Goal: Find specific page/section: Find specific page/section

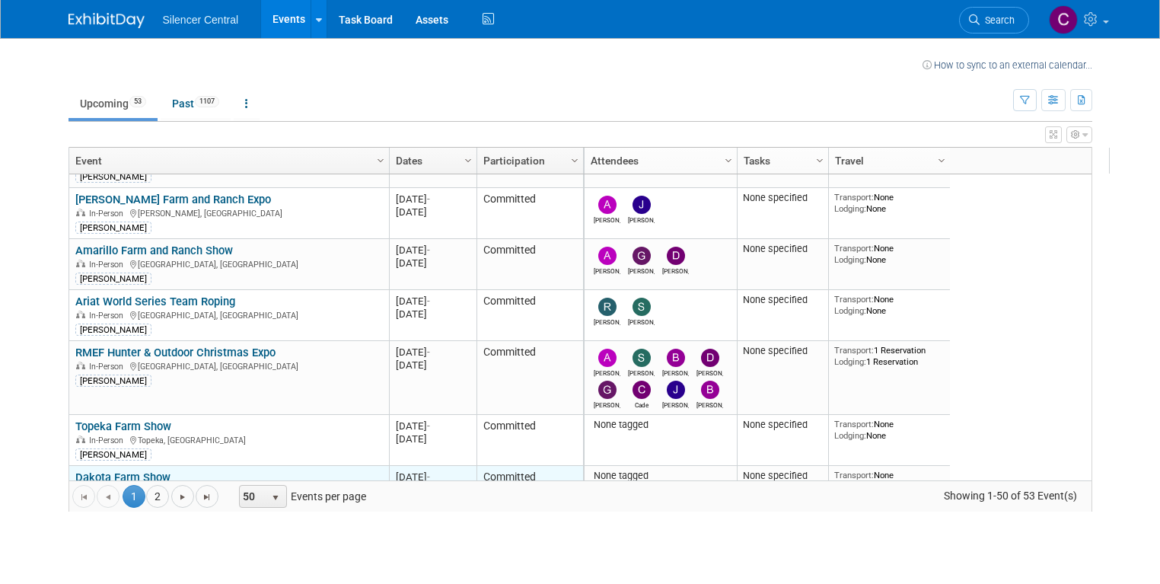
scroll to position [365, 0]
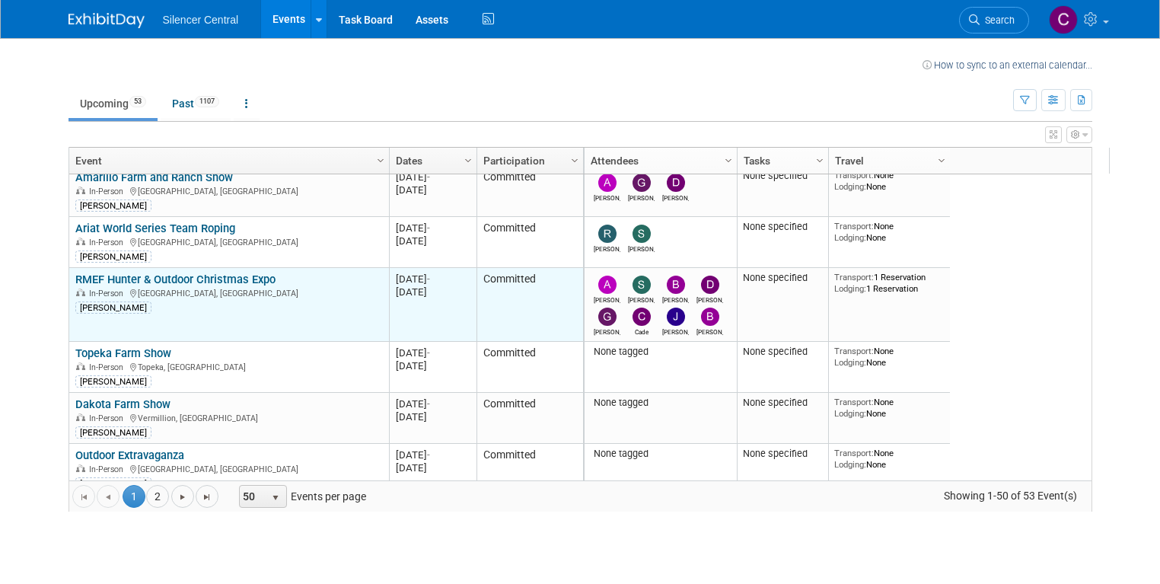
drag, startPoint x: 231, startPoint y: 295, endPoint x: 238, endPoint y: 294, distance: 7.8
click at [231, 294] on div "In-Person Las Vegas, NV" at bounding box center [228, 292] width 307 height 13
click at [199, 278] on link "RMEF Hunter & Outdoor Christmas Expo" at bounding box center [175, 279] width 200 height 14
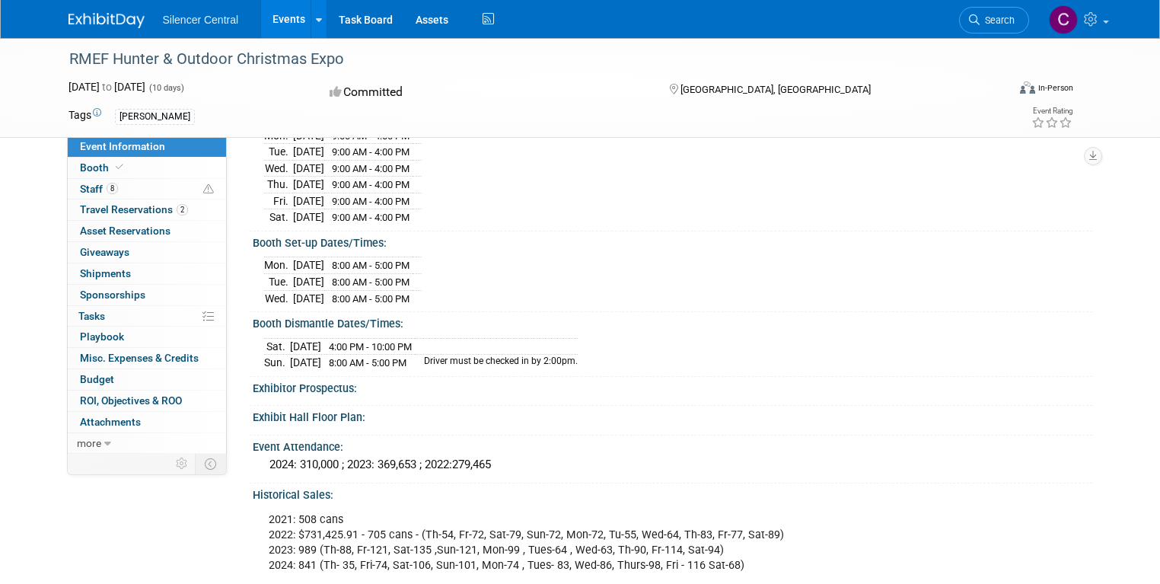
scroll to position [304, 0]
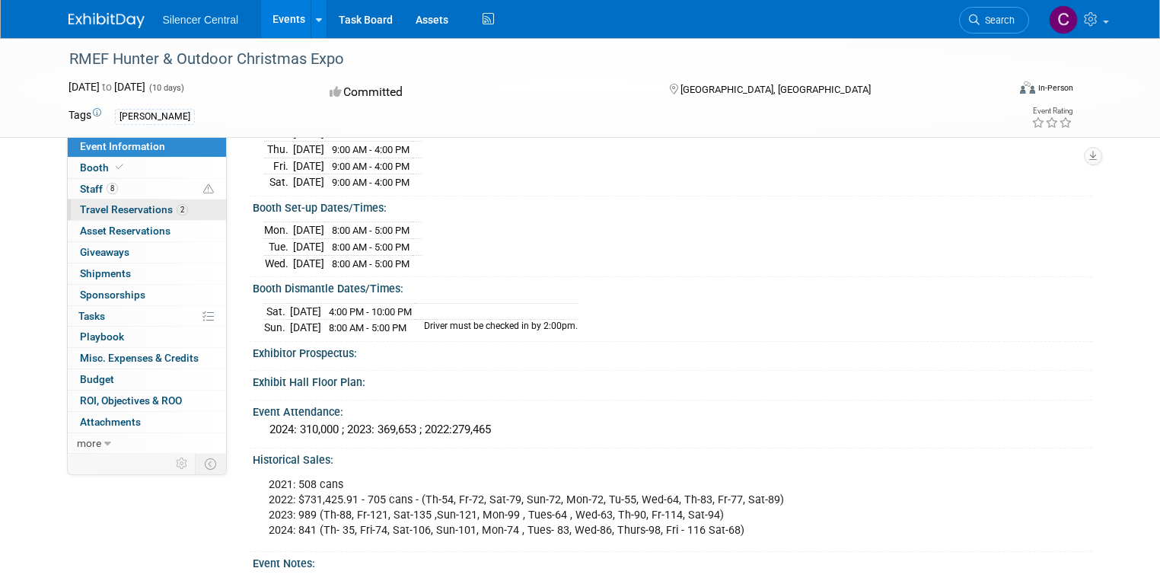
click at [110, 207] on span "Travel Reservations 2" at bounding box center [134, 209] width 108 height 12
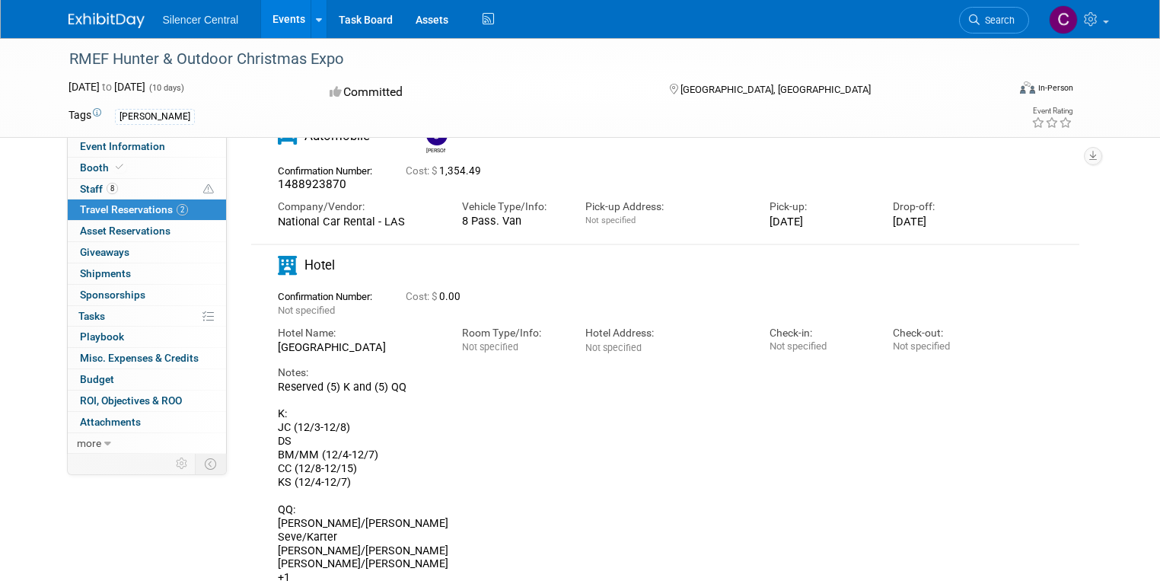
scroll to position [0, 0]
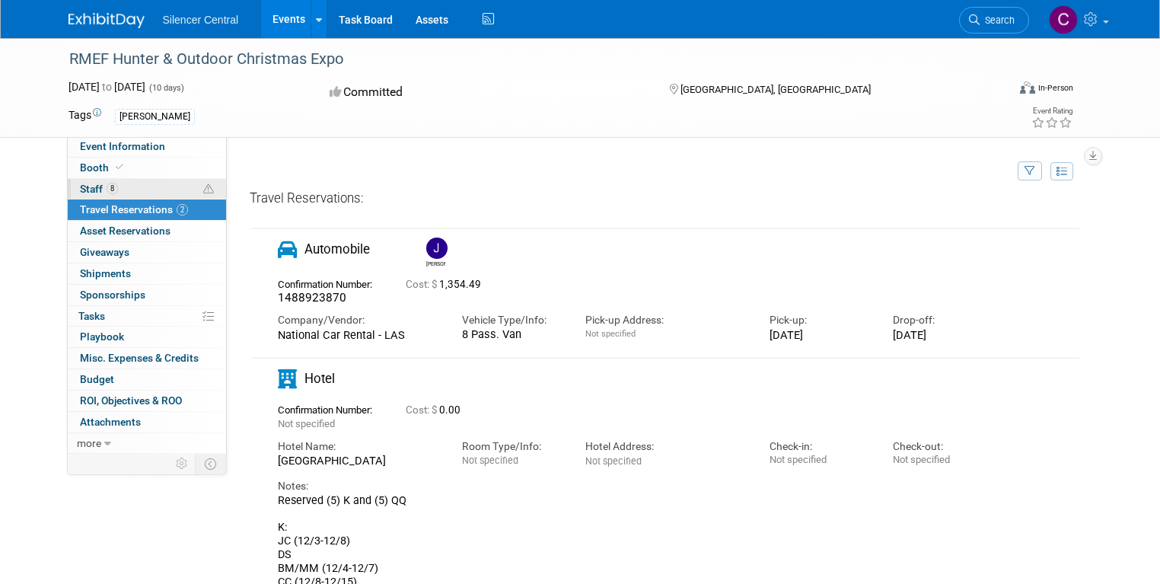
click at [107, 191] on span "8" at bounding box center [112, 188] width 11 height 11
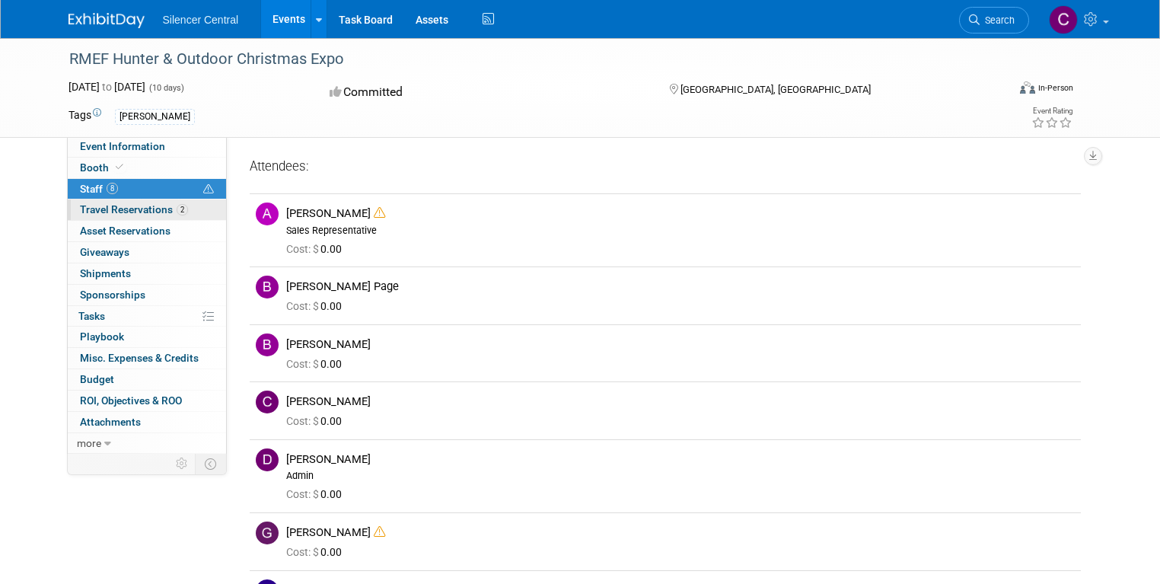
click at [132, 208] on span "Travel Reservations 2" at bounding box center [134, 209] width 108 height 12
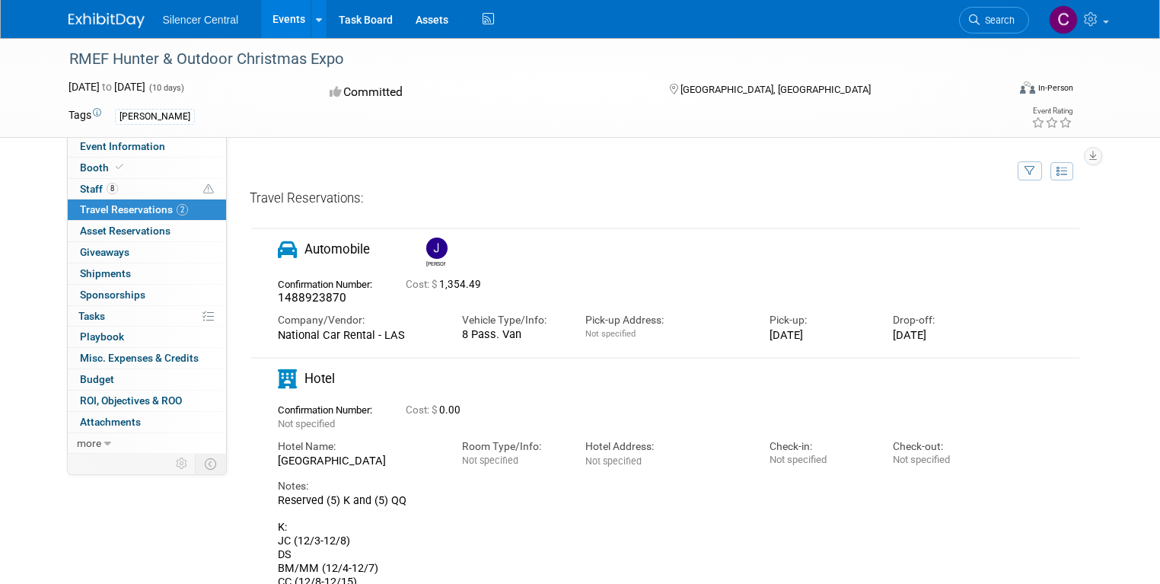
click at [286, 21] on link "Events" at bounding box center [289, 19] width 56 height 38
